Goal: Task Accomplishment & Management: Manage account settings

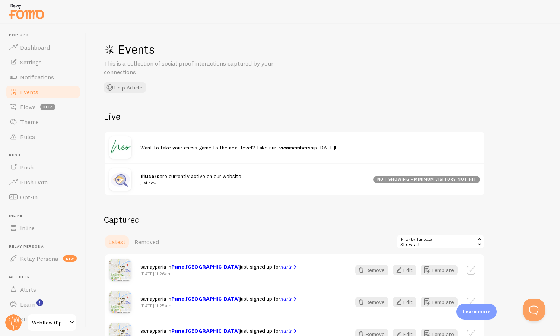
scroll to position [169, 0]
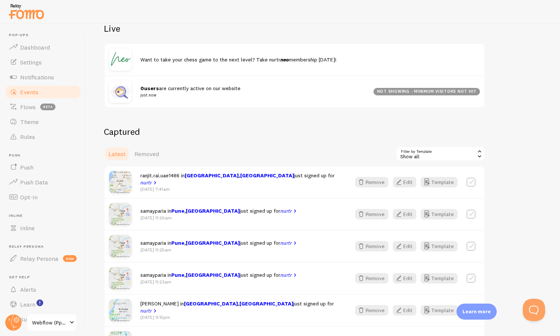
scroll to position [98, 0]
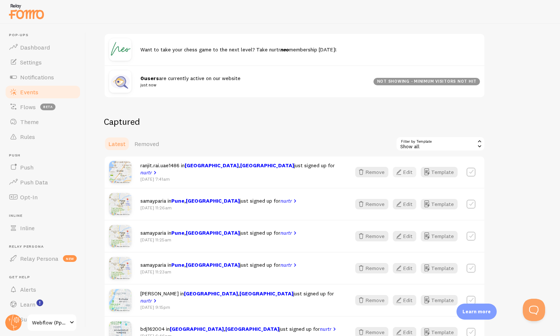
click at [405, 173] on button "Edit" at bounding box center [404, 172] width 23 height 10
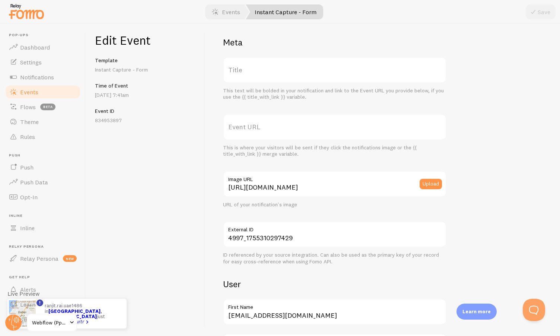
scroll to position [6, 0]
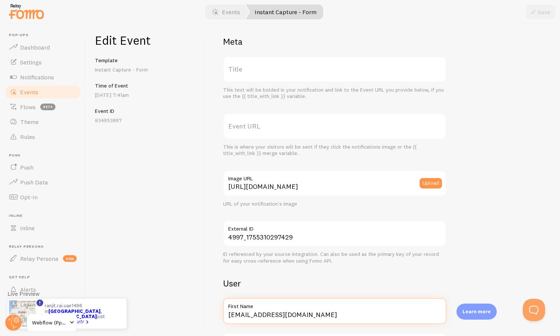
click at [292, 313] on input "ranjit.rai.uae1486@gmail.com" at bounding box center [335, 311] width 224 height 26
